Goal: Transaction & Acquisition: Obtain resource

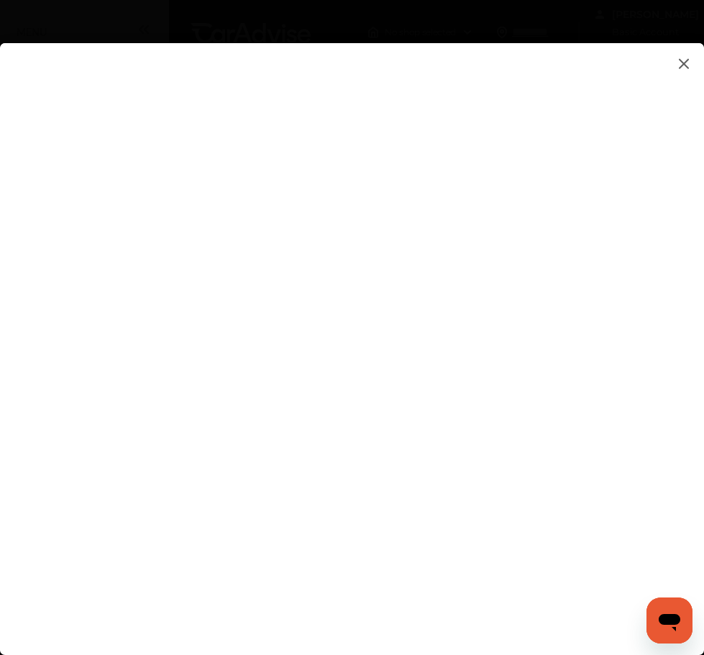
click at [666, 335] on flutter-view at bounding box center [352, 334] width 704 height 583
click at [671, 339] on flutter-view at bounding box center [352, 334] width 704 height 583
click at [644, 412] on flutter-view at bounding box center [352, 334] width 704 height 583
click at [668, 407] on flutter-view at bounding box center [352, 334] width 704 height 583
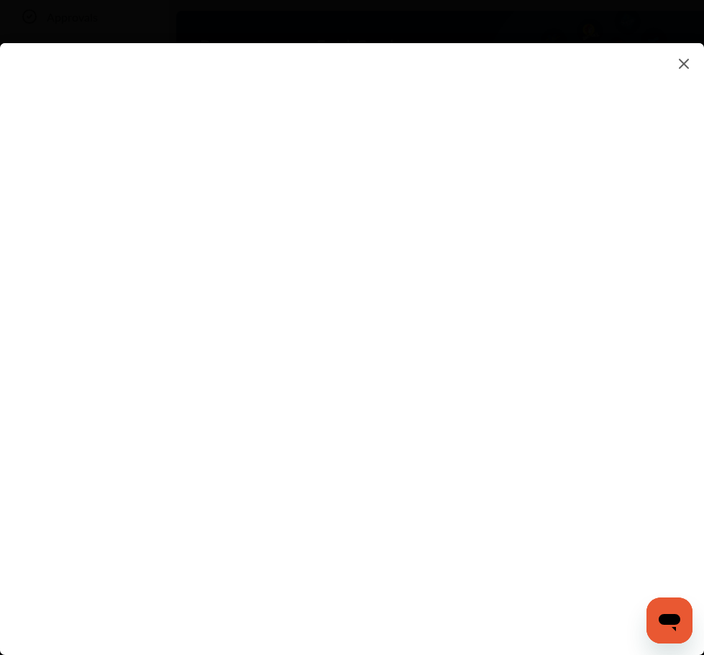
click at [668, 407] on flutter-view at bounding box center [352, 334] width 704 height 583
click at [683, 62] on img at bounding box center [683, 64] width 17 height 18
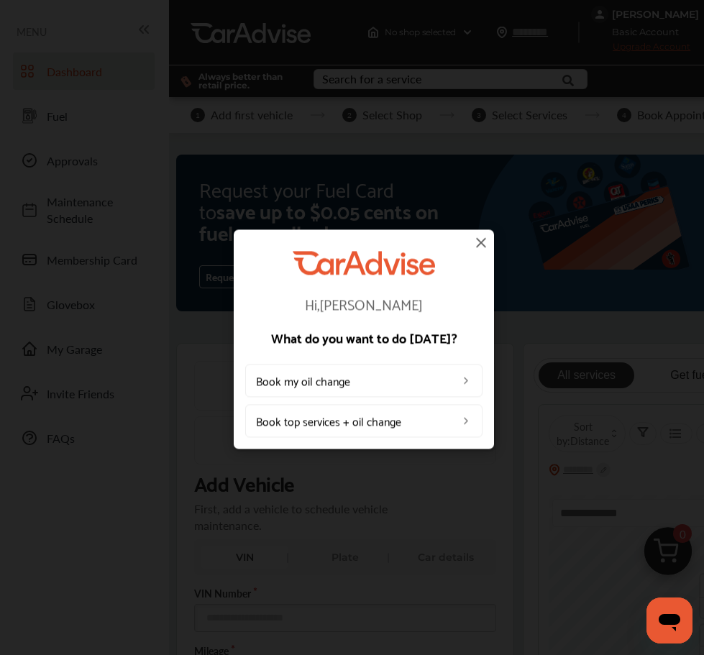
click at [476, 244] on img at bounding box center [480, 242] width 17 height 17
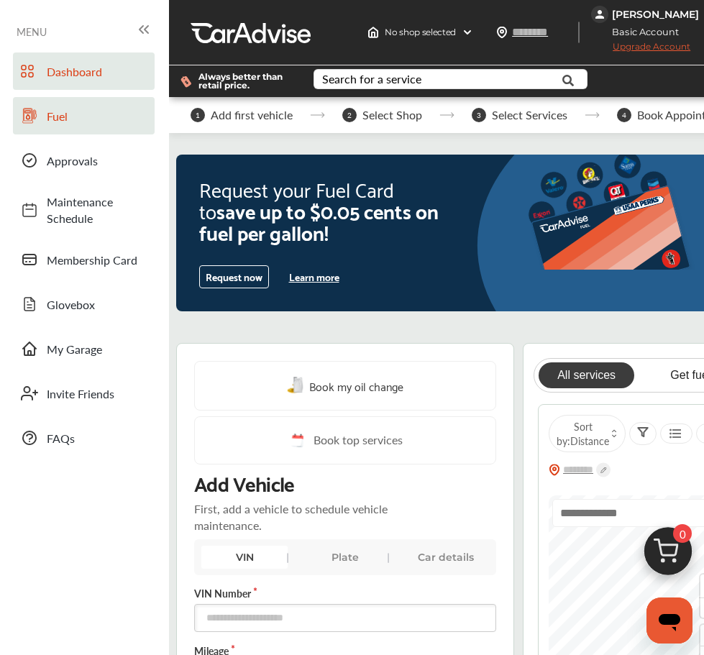
click at [86, 109] on span "Fuel" at bounding box center [97, 116] width 101 height 17
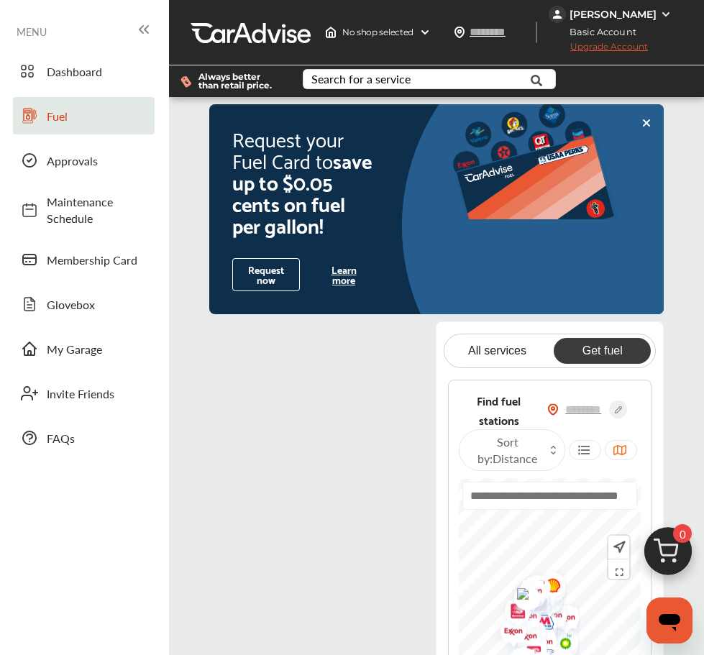
click at [351, 290] on button "Learn more" at bounding box center [343, 275] width 60 height 32
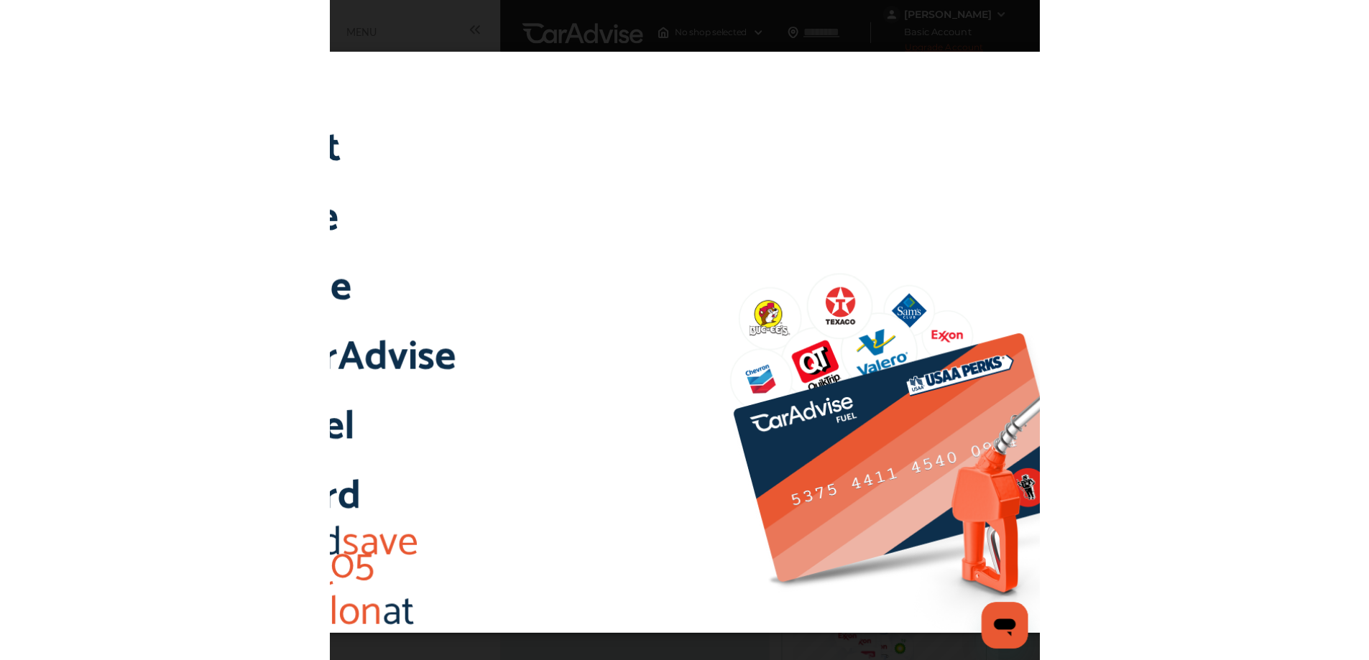
scroll to position [144, 0]
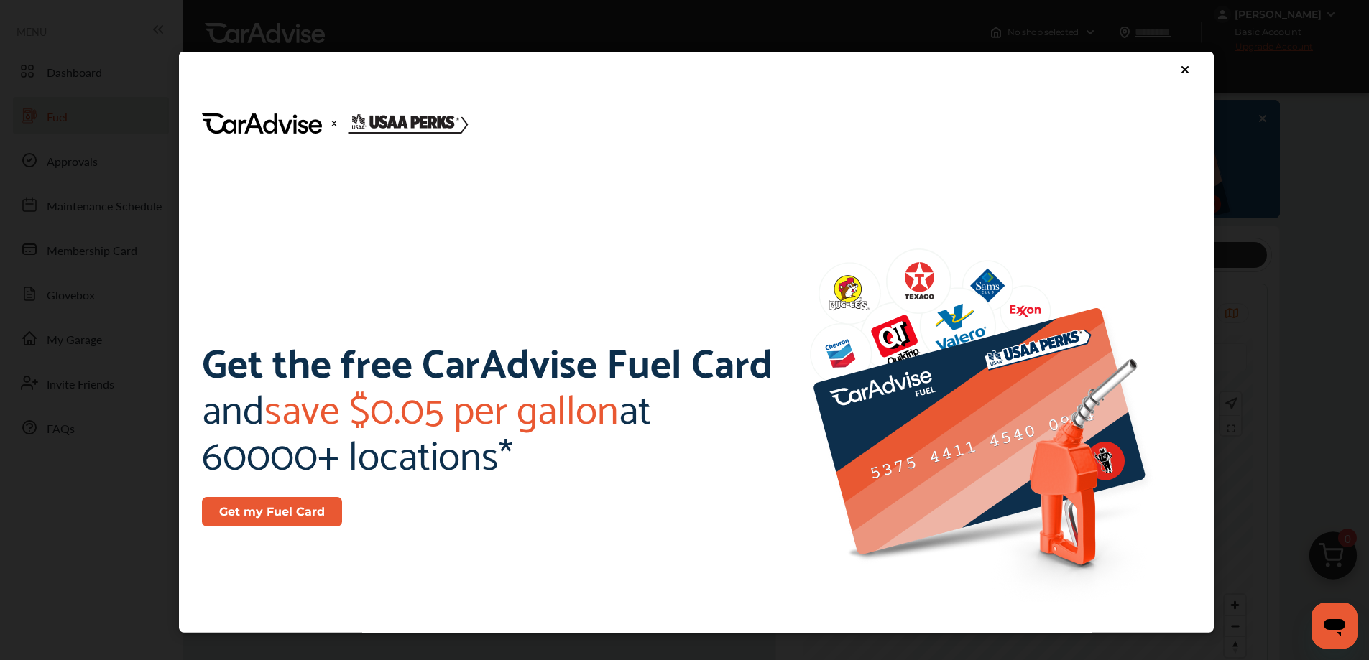
click at [714, 70] on icon at bounding box center [1184, 68] width 11 height 11
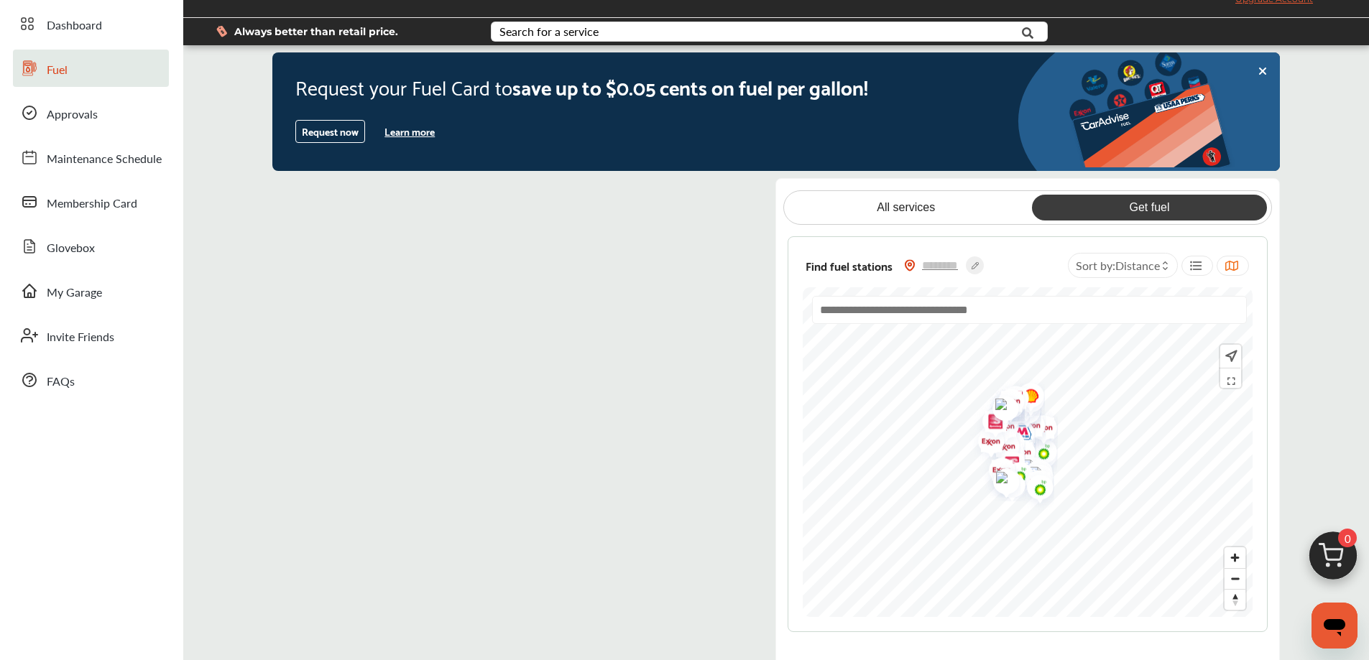
scroll to position [72, 0]
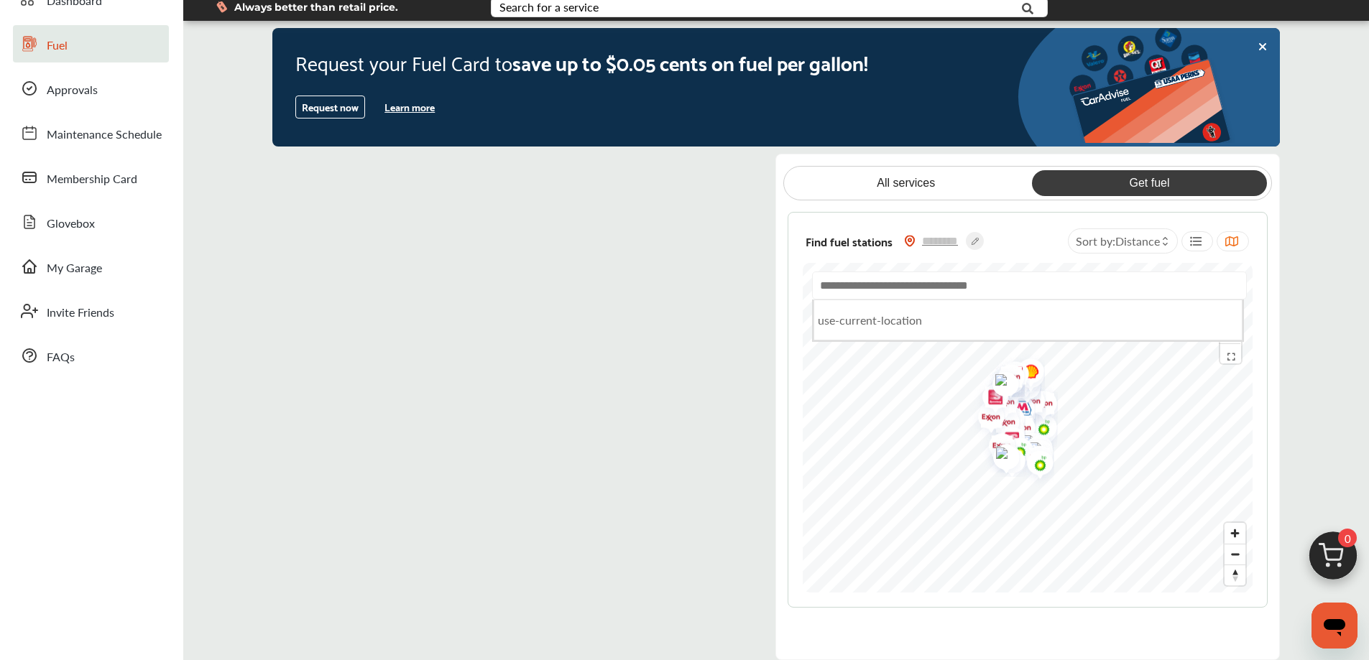
click at [714, 292] on input "text" at bounding box center [1029, 286] width 435 height 28
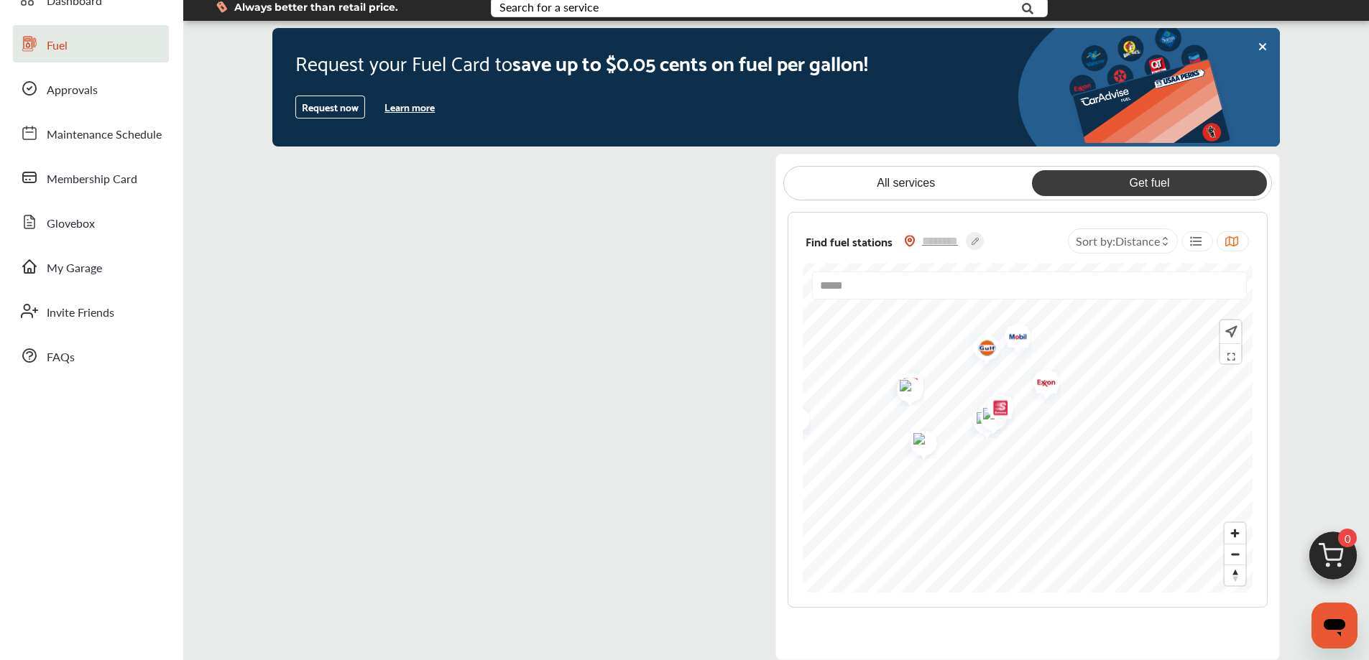
type input "*****"
click at [430, 109] on button "Learn more" at bounding box center [410, 107] width 62 height 22
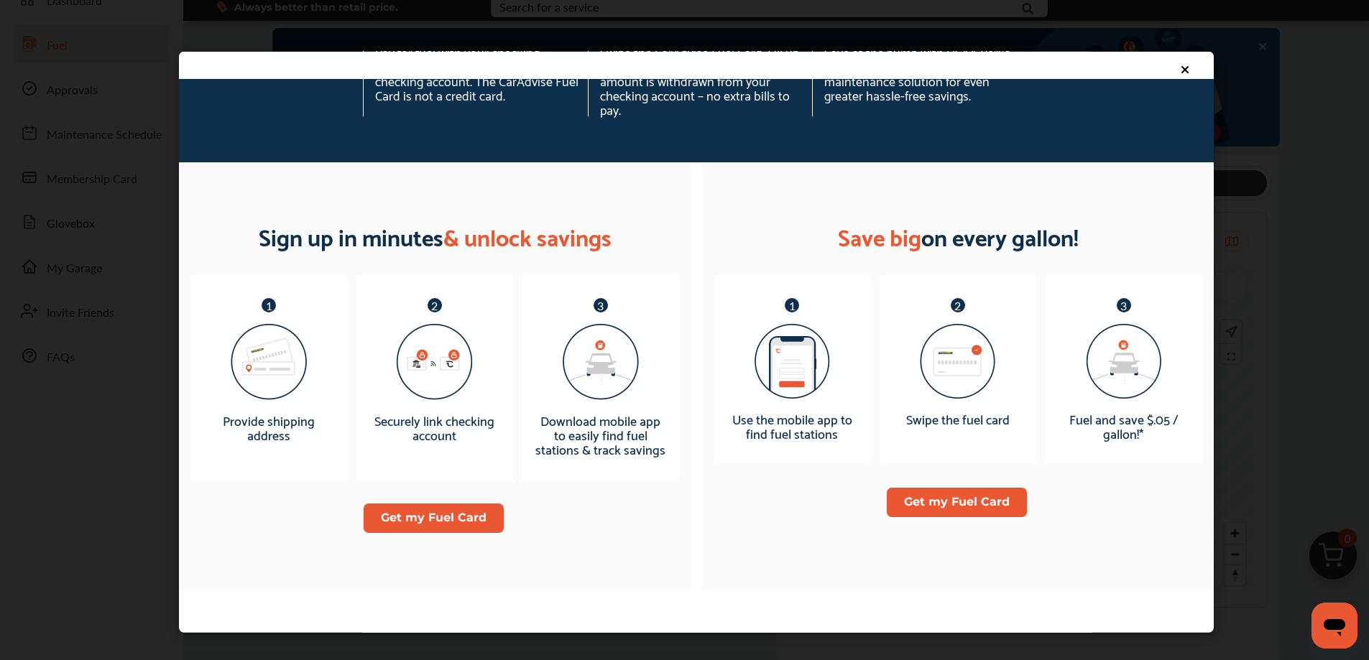
scroll to position [790, 0]
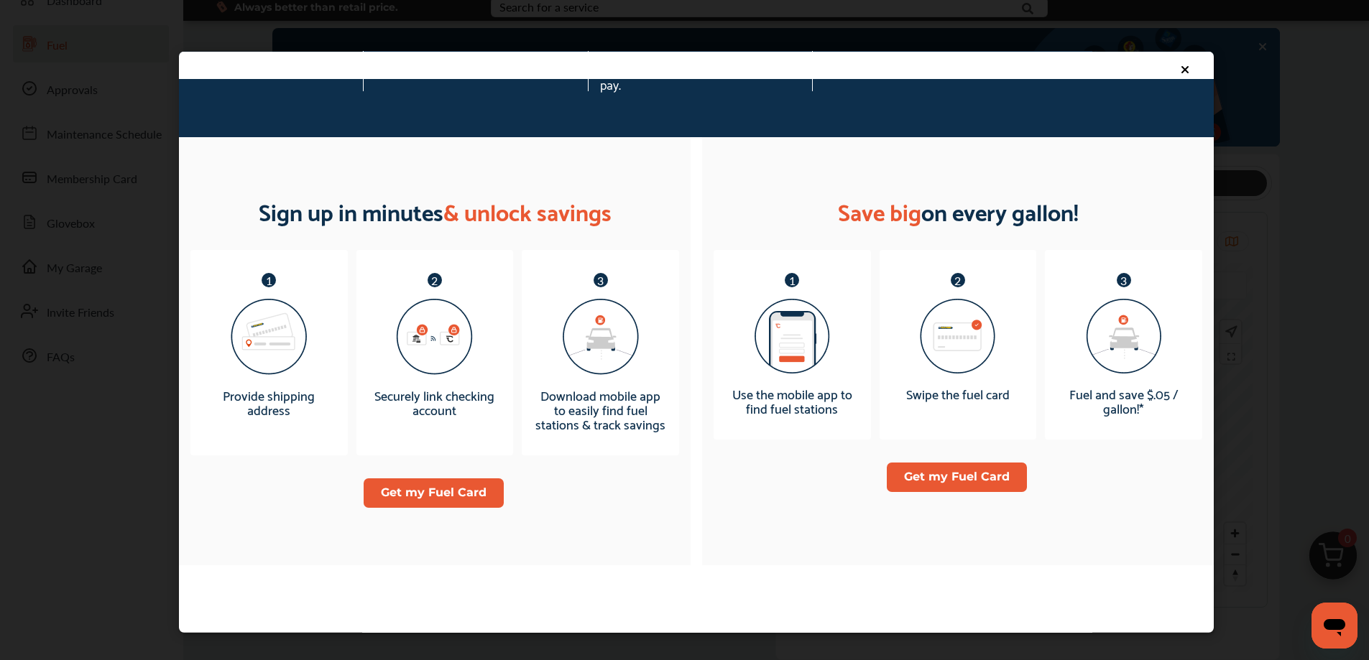
click at [487, 486] on button "Get my Fuel Card" at bounding box center [433, 492] width 140 height 29
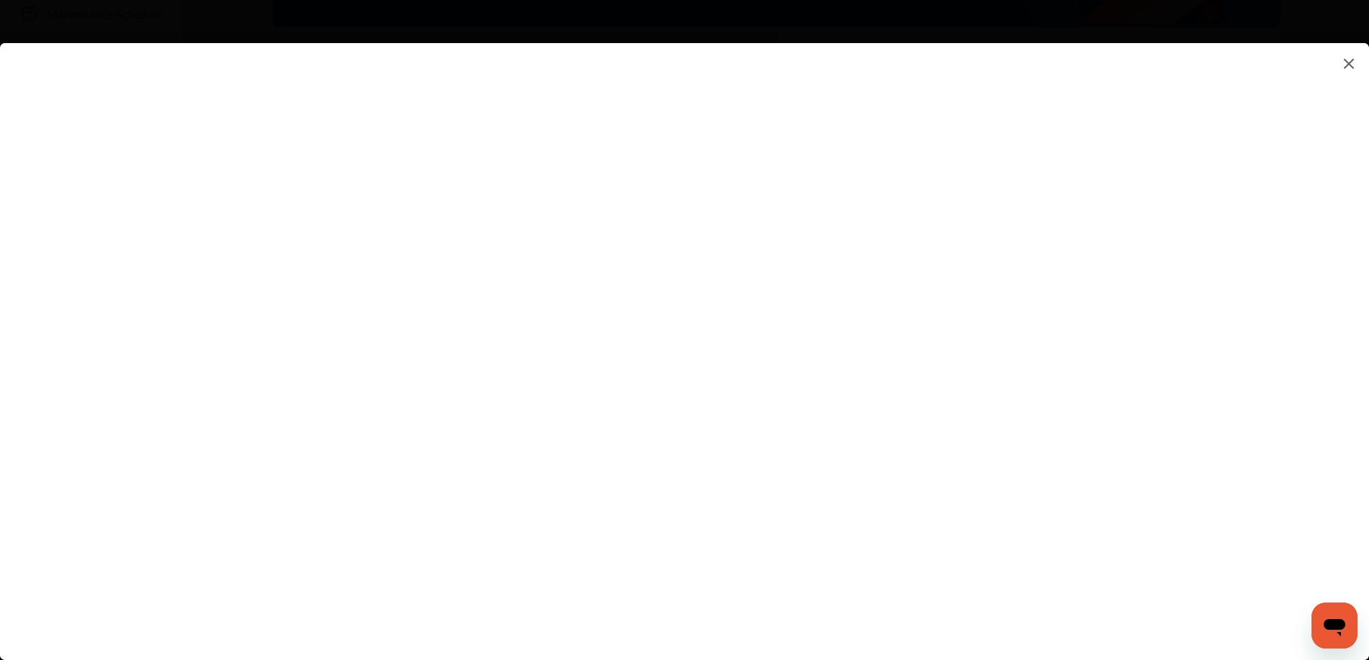
scroll to position [216, 0]
click at [714, 349] on flutter-view at bounding box center [684, 337] width 1369 height 589
click at [714, 186] on flutter-view at bounding box center [684, 337] width 1369 height 589
type textarea "**********"
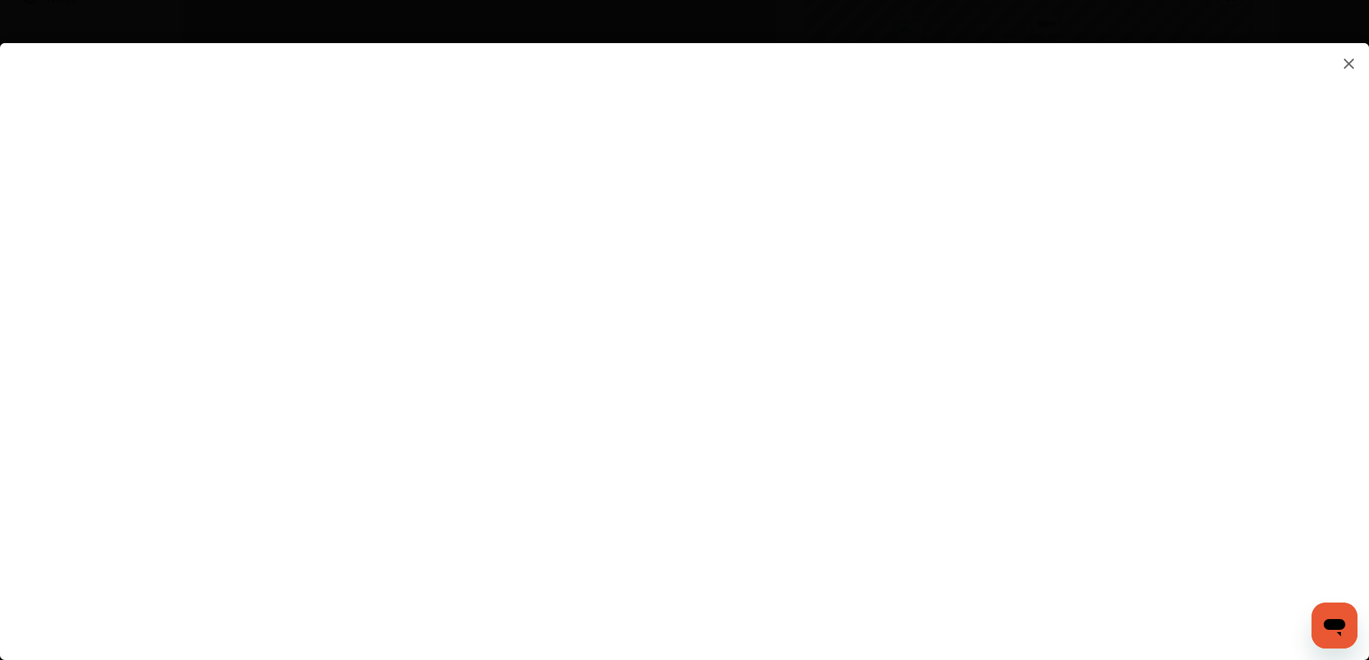
click at [714, 231] on flutter-view "**********" at bounding box center [684, 337] width 1369 height 589
click at [714, 394] on flutter-view at bounding box center [684, 337] width 1369 height 589
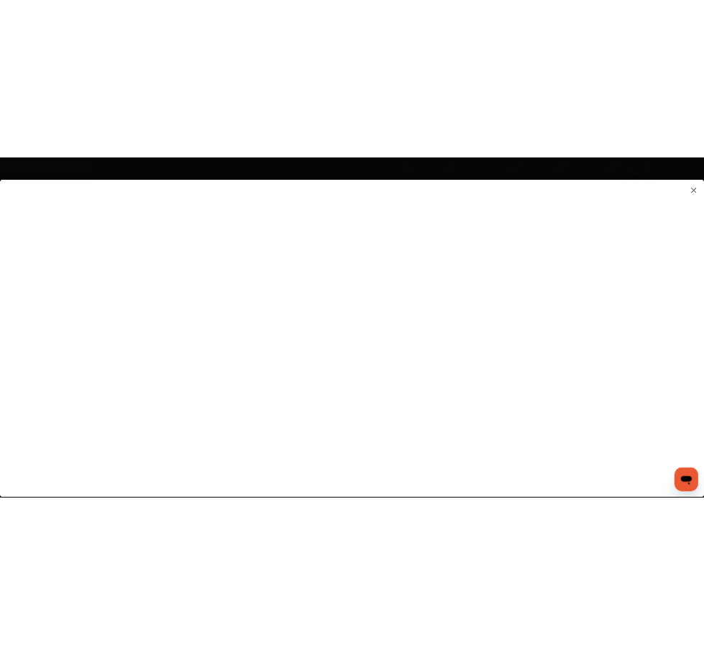
scroll to position [208, 0]
